Goal: Communication & Community: Participate in discussion

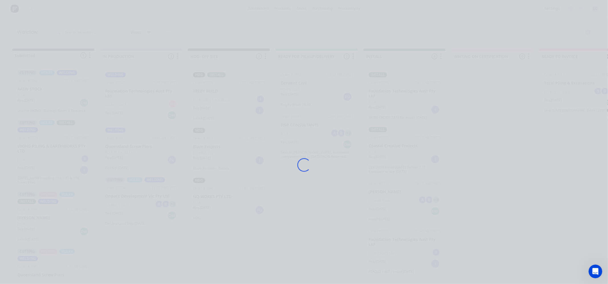
scroll to position [127, 0]
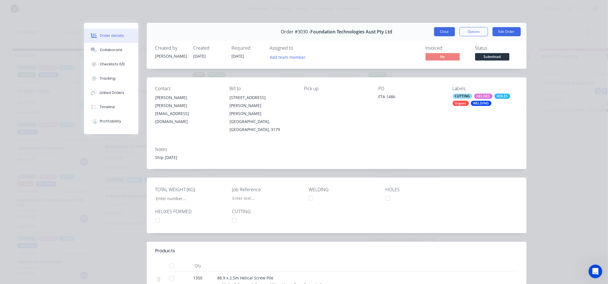
click at [445, 31] on button "Close" at bounding box center [444, 31] width 21 height 9
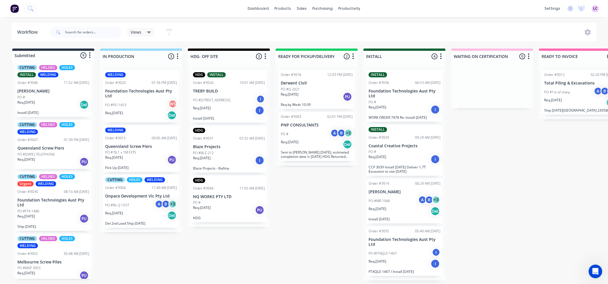
click at [42, 90] on p "[PERSON_NAME]" at bounding box center [53, 91] width 72 height 5
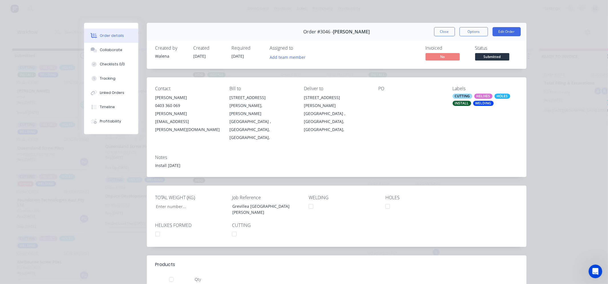
click at [157, 228] on div at bounding box center [157, 233] width 11 height 11
click at [486, 95] on div "HELIXES" at bounding box center [483, 95] width 18 height 5
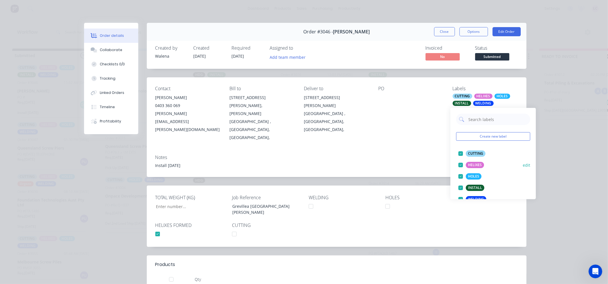
click at [461, 164] on div at bounding box center [460, 164] width 11 height 11
click at [403, 125] on div "Contact [PERSON_NAME] [PHONE_NUMBER] [EMAIL_ADDRESS][PERSON_NAME][DOMAIN_NAME] …" at bounding box center [337, 113] width 380 height 73
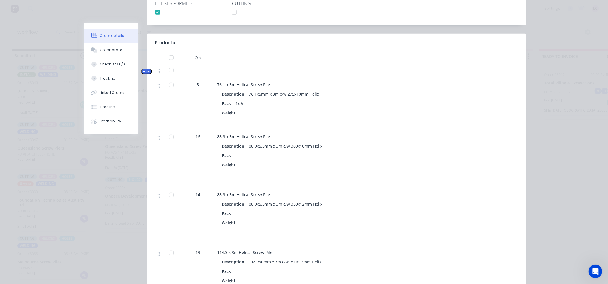
scroll to position [253, 0]
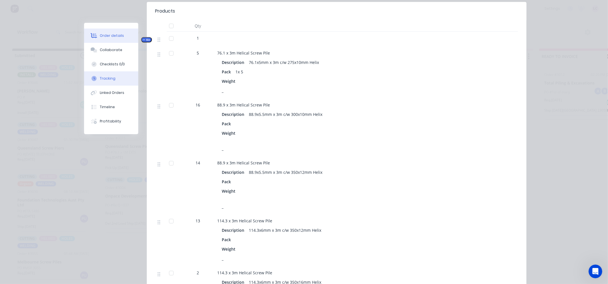
click at [118, 81] on button "Tracking" at bounding box center [111, 78] width 54 height 14
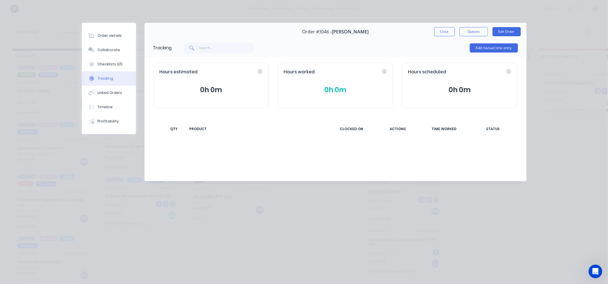
scroll to position [0, 0]
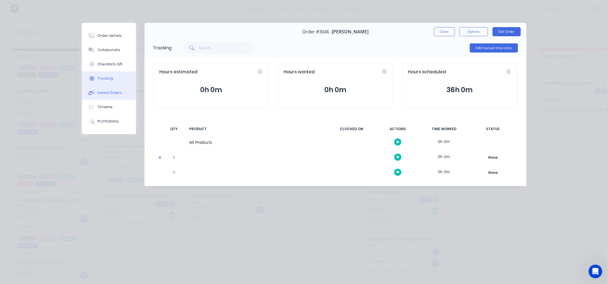
click at [120, 97] on button "Linked Orders" at bounding box center [109, 93] width 54 height 14
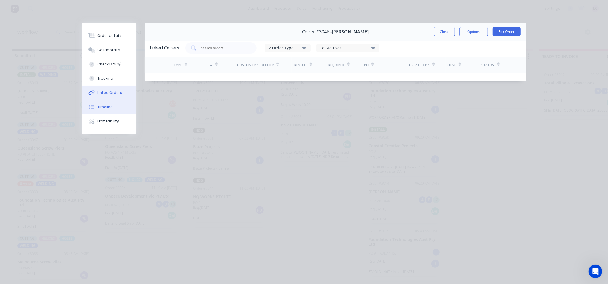
click at [117, 107] on button "Timeline" at bounding box center [109, 107] width 54 height 14
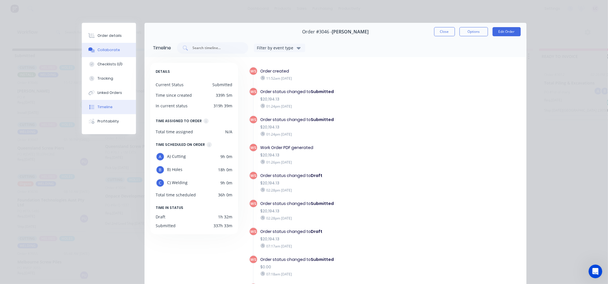
click at [114, 50] on div "Collaborate" at bounding box center [108, 49] width 23 height 5
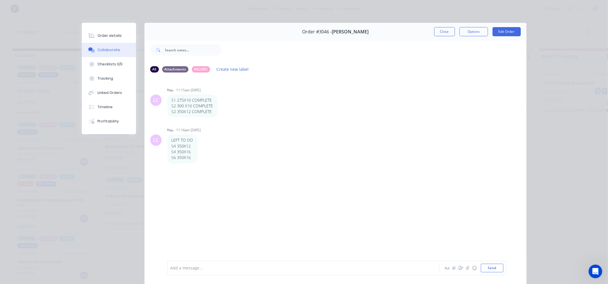
scroll to position [31, 0]
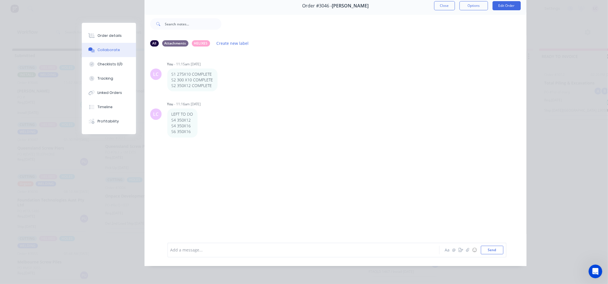
click at [194, 245] on div "Add a message... Aa @ ☺ Send" at bounding box center [336, 249] width 339 height 15
click at [192, 249] on div at bounding box center [295, 250] width 249 height 6
click at [500, 248] on button "Send" at bounding box center [492, 249] width 23 height 9
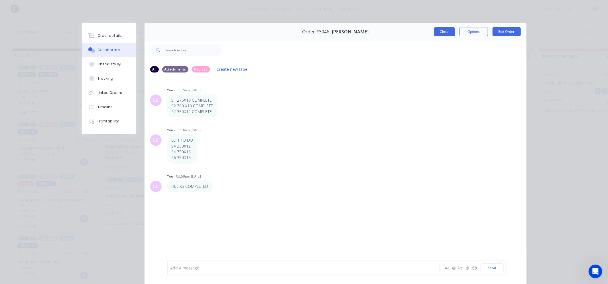
click at [434, 30] on button "Close" at bounding box center [444, 31] width 21 height 9
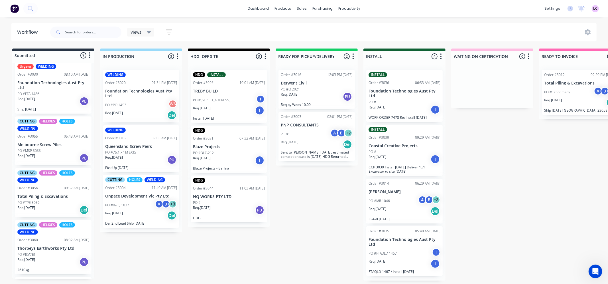
scroll to position [253, 0]
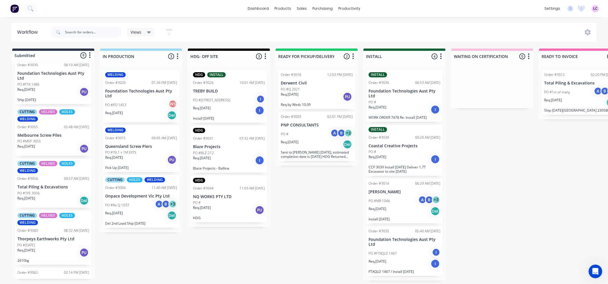
click at [59, 145] on div "Req. [DATE] PU" at bounding box center [53, 149] width 72 height 10
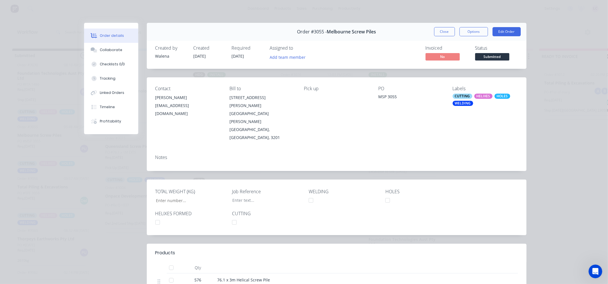
type input "32,700"
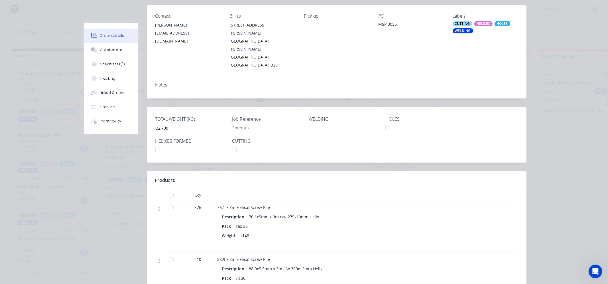
scroll to position [0, 0]
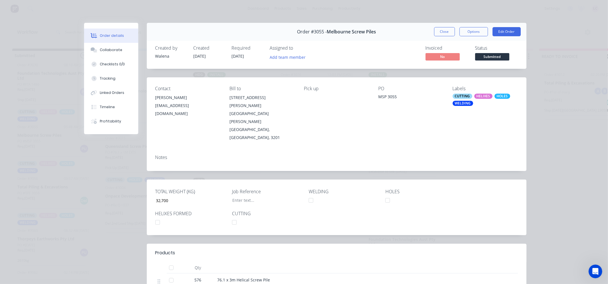
click at [440, 34] on button "Close" at bounding box center [444, 31] width 21 height 9
